Goal: Transaction & Acquisition: Subscribe to service/newsletter

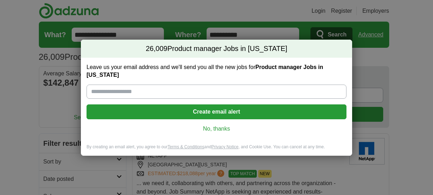
click at [145, 89] on input "Leave us your email address and we'll send you all the new jobs for Product man…" at bounding box center [217, 91] width 260 height 14
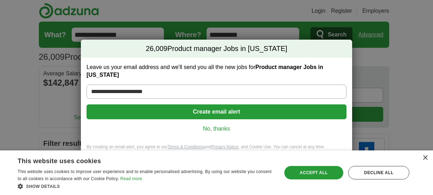
type input "**********"
click at [220, 115] on button "Create email alert" at bounding box center [217, 111] width 260 height 15
click at [320, 173] on div "Accept all" at bounding box center [314, 172] width 59 height 13
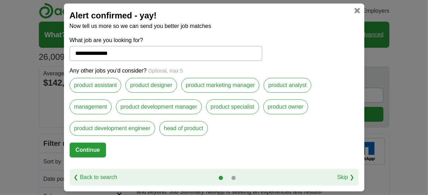
click at [94, 147] on button "Continue" at bounding box center [88, 149] width 36 height 15
select select "*"
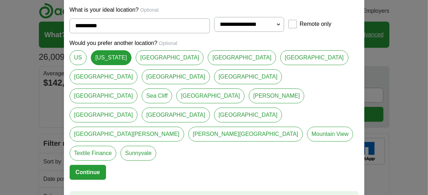
click at [81, 65] on link "US" at bounding box center [78, 57] width 17 height 15
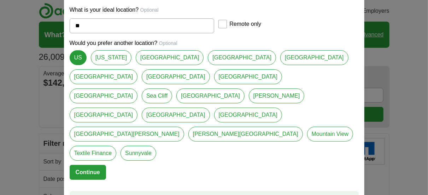
click at [110, 65] on link "[US_STATE]" at bounding box center [111, 57] width 41 height 15
type input "**********"
select select "*"
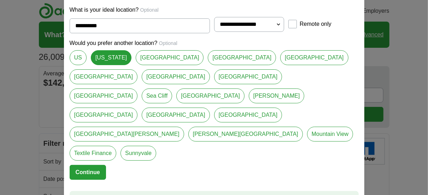
click at [91, 165] on button "Continue" at bounding box center [88, 172] width 36 height 15
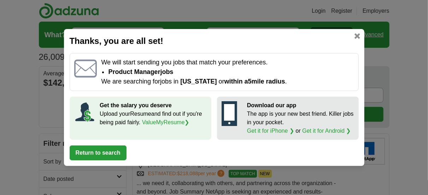
click at [112, 153] on button "Return to search" at bounding box center [98, 152] width 57 height 15
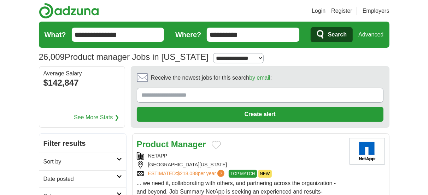
scroll to position [82, 0]
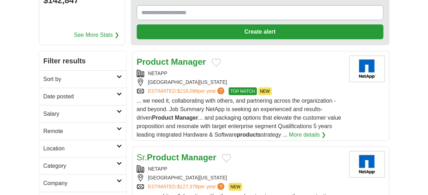
click at [239, 66] on div "Product Manager" at bounding box center [240, 62] width 207 height 13
